Goal: Information Seeking & Learning: Learn about a topic

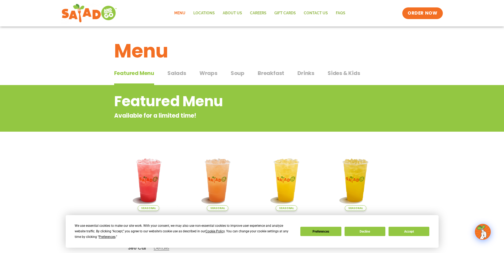
click at [179, 74] on span "Salads" at bounding box center [176, 73] width 19 height 8
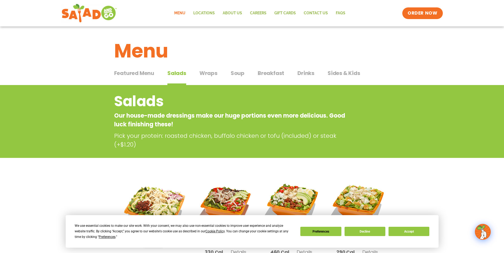
click at [302, 74] on span "Drinks" at bounding box center [305, 73] width 17 height 8
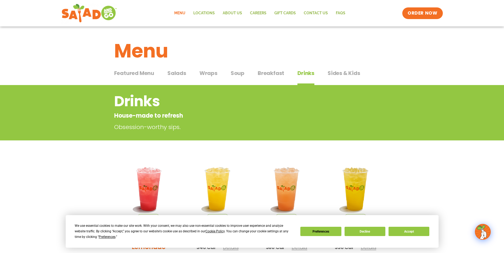
click at [337, 74] on span "Sides & Kids" at bounding box center [343, 73] width 33 height 8
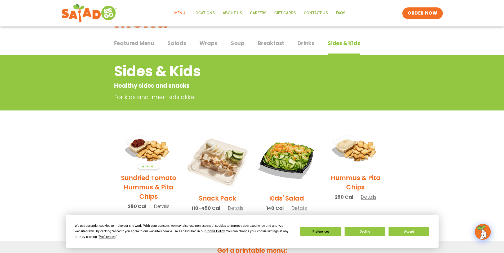
scroll to position [27, 0]
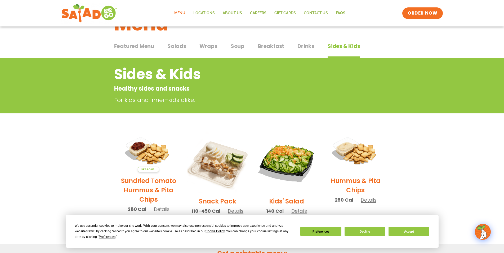
click at [207, 46] on span "Wraps" at bounding box center [208, 46] width 18 height 8
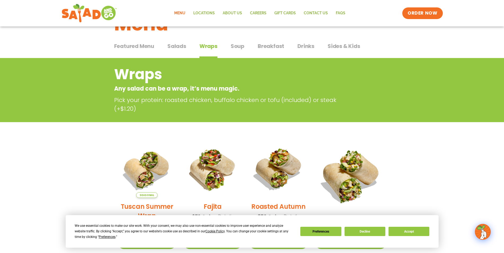
click at [157, 39] on div "Menu" at bounding box center [252, 19] width 504 height 41
click at [175, 47] on span "Salads" at bounding box center [176, 46] width 19 height 8
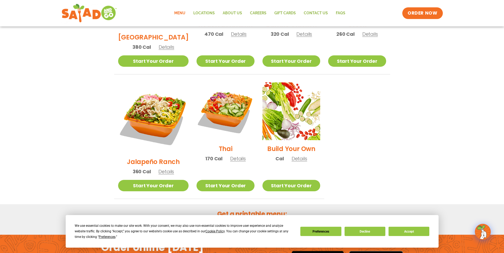
scroll to position [378, 0]
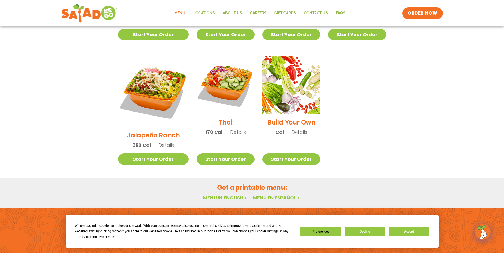
click at [157, 130] on h2 "Jalapeño Ranch" at bounding box center [153, 134] width 53 height 9
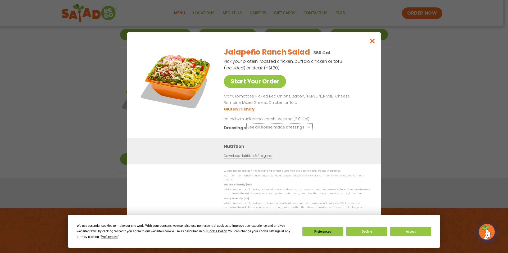
click at [284, 128] on button "See all house made dressings" at bounding box center [279, 127] width 64 height 7
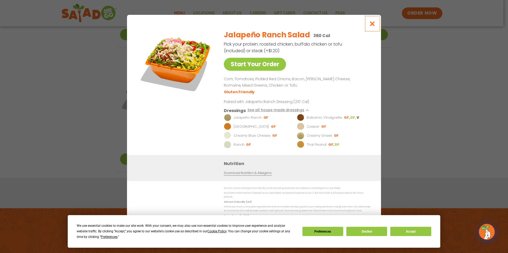
click at [364, 31] on button "Close modal" at bounding box center [372, 24] width 17 height 18
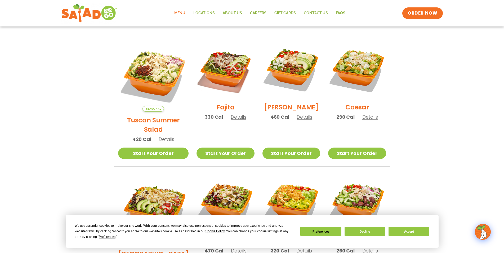
scroll to position [0, 0]
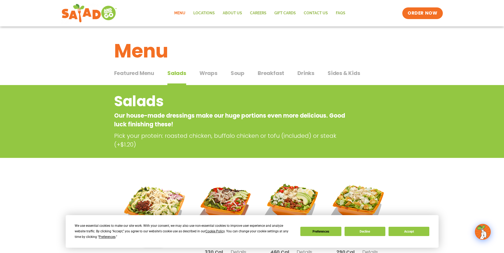
click at [210, 73] on span "Wraps" at bounding box center [208, 73] width 18 height 8
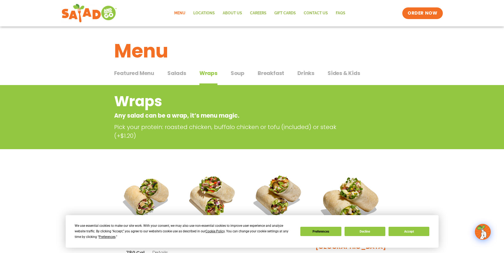
click at [245, 78] on div "Featured Menu Featured Menu Salads Salads Wraps Wraps Soup Soup Breakfast Break…" at bounding box center [252, 76] width 276 height 18
click at [233, 76] on span "Soup" at bounding box center [238, 73] width 14 height 8
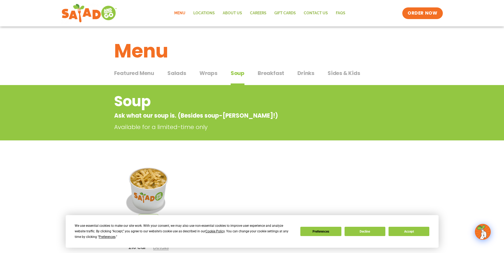
click at [256, 76] on div "Featured Menu Featured Menu Salads Salads Wraps Wraps Soup Soup Breakfast Break…" at bounding box center [252, 76] width 276 height 18
click at [264, 75] on span "Breakfast" at bounding box center [271, 73] width 26 height 8
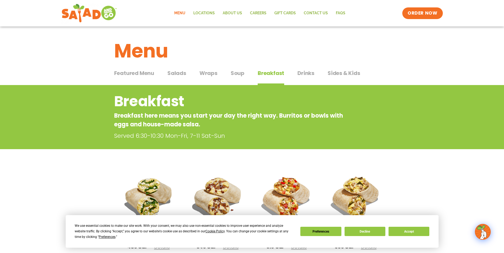
click at [308, 76] on span "Drinks" at bounding box center [305, 73] width 17 height 8
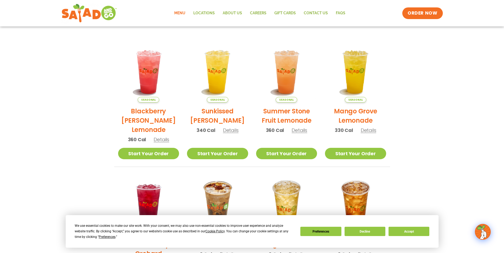
scroll to position [108, 0]
